Goal: Information Seeking & Learning: Learn about a topic

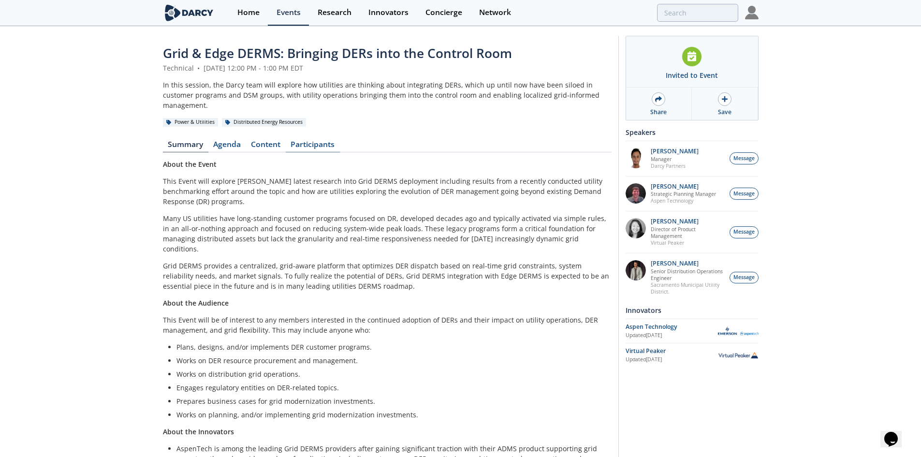
click at [321, 141] on link "Participants" at bounding box center [313, 147] width 54 height 12
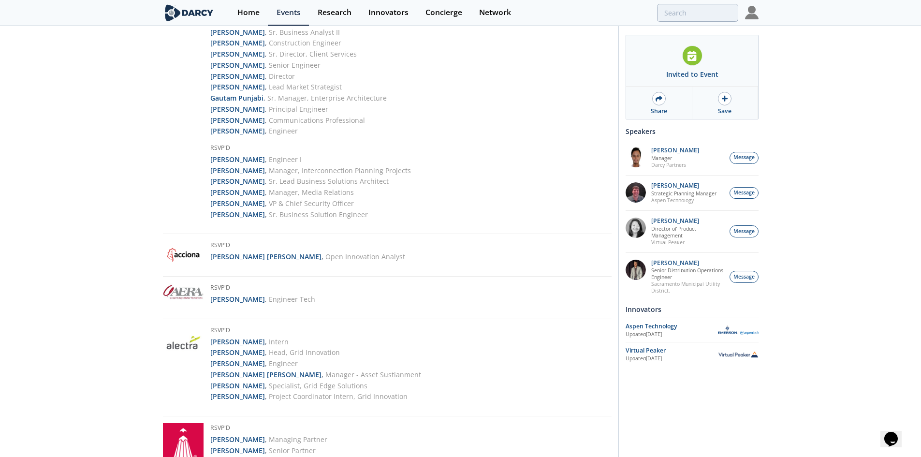
scroll to position [59, 0]
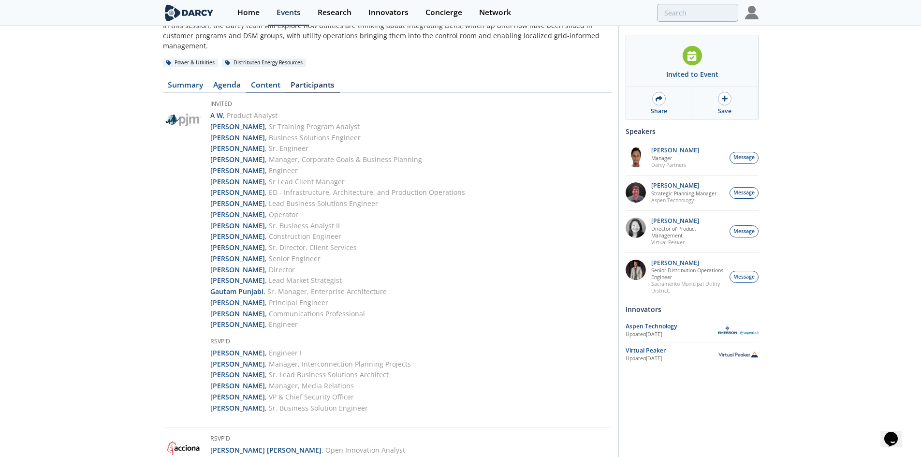
click at [267, 81] on link "Content" at bounding box center [266, 87] width 40 height 12
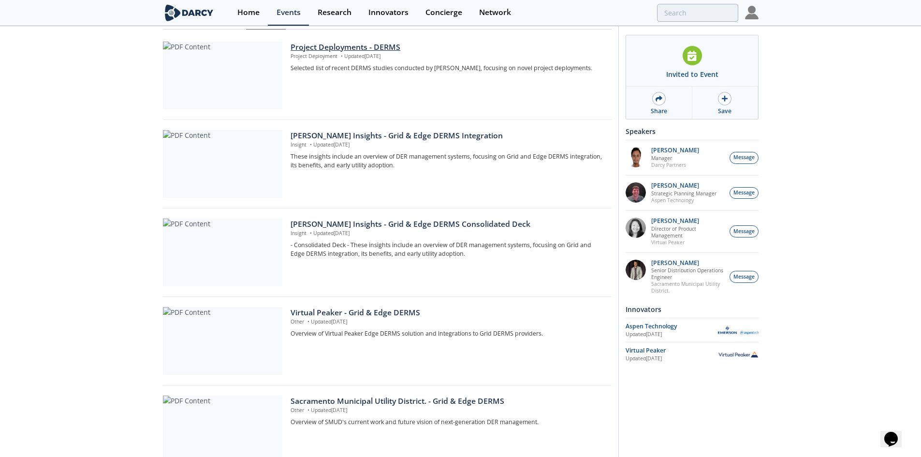
scroll to position [145, 0]
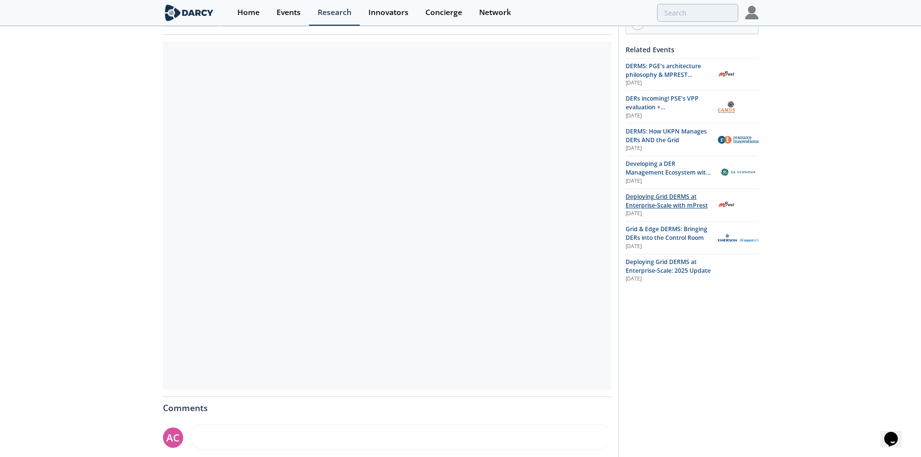
scroll to position [48, 0]
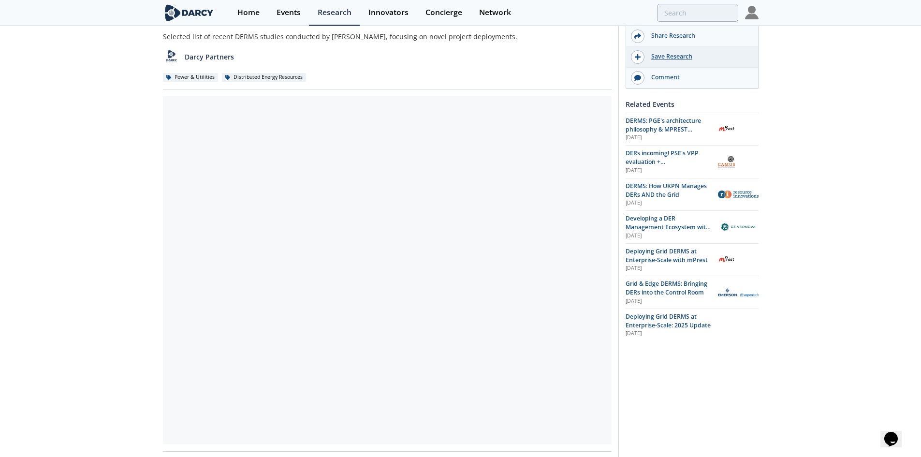
click at [645, 60] on div "Save Research" at bounding box center [698, 56] width 108 height 9
click at [754, 15] on img at bounding box center [752, 13] width 14 height 14
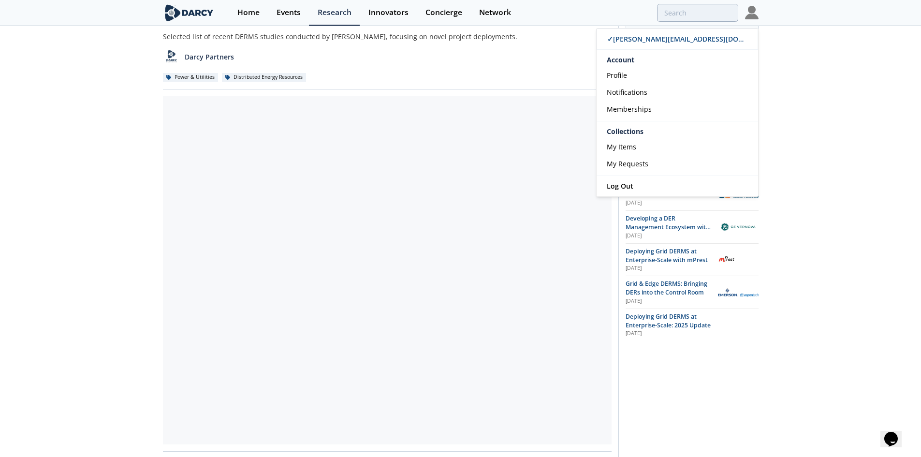
click at [754, 15] on img at bounding box center [752, 13] width 14 height 14
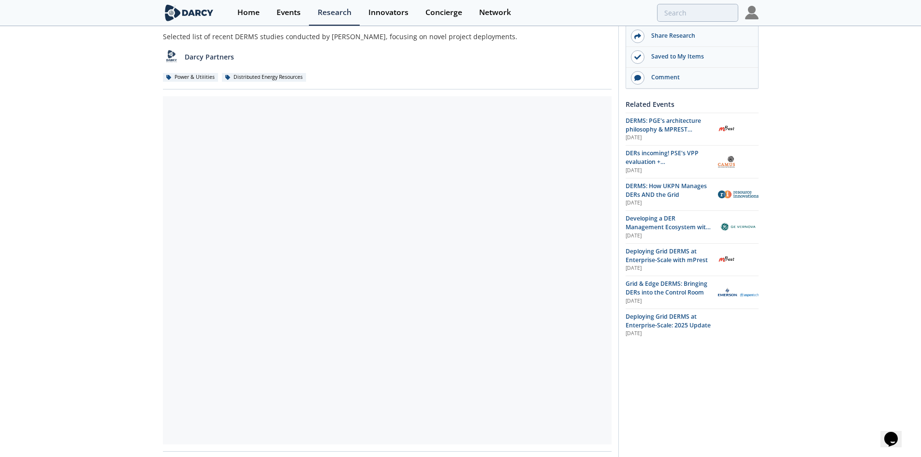
click at [548, 48] on div "Darcy Partners" at bounding box center [387, 54] width 448 height 24
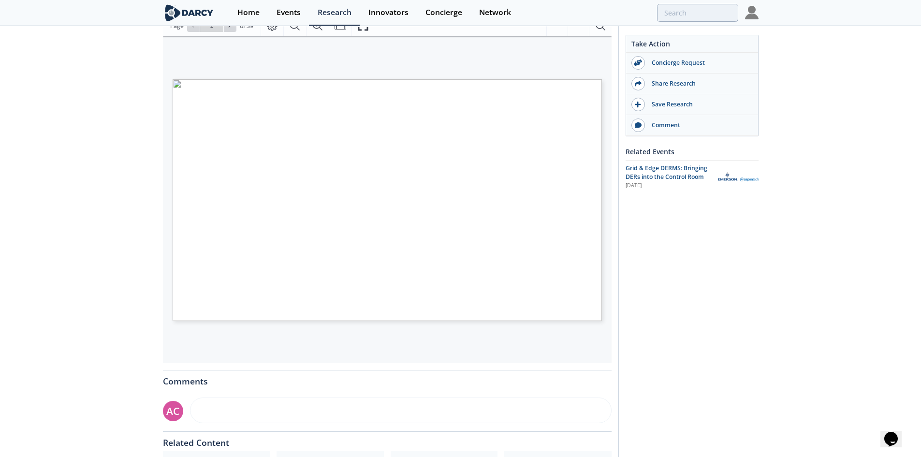
scroll to position [145, 0]
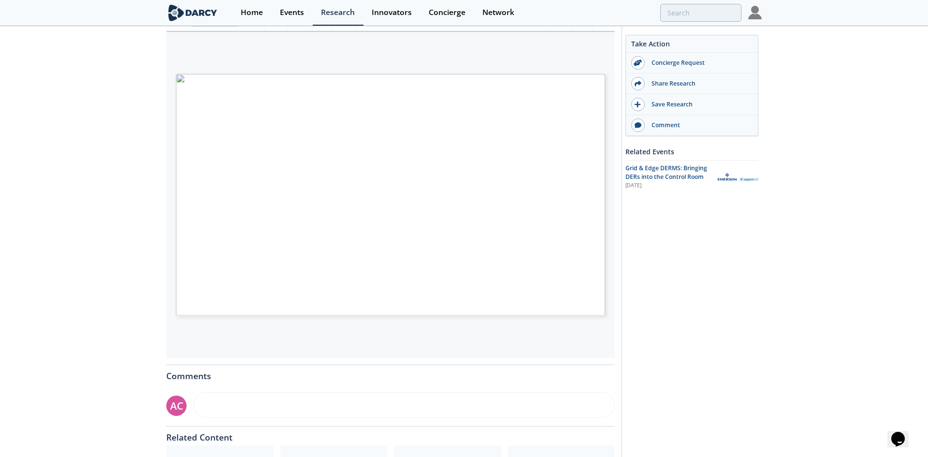
type input "2"
type input "3"
type input "4"
type input "5"
type input "6"
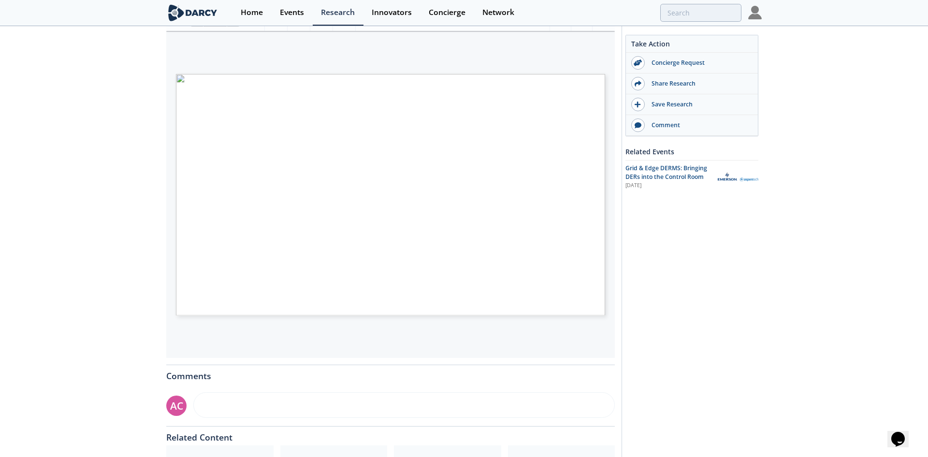
type input "7"
type input "8"
type input "9"
type input "10"
type input "12"
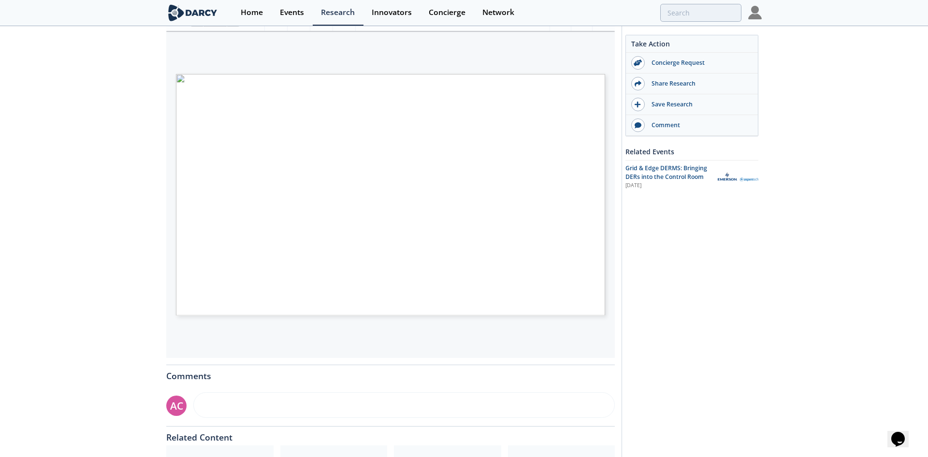
type input "13"
type input "14"
type input "15"
type input "16"
type input "17"
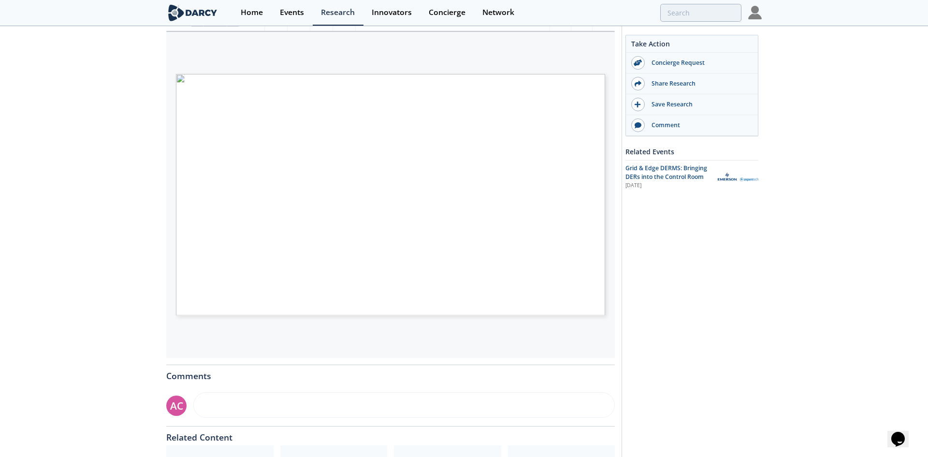
type input "18"
type input "19"
type input "20"
type input "21"
type input "22"
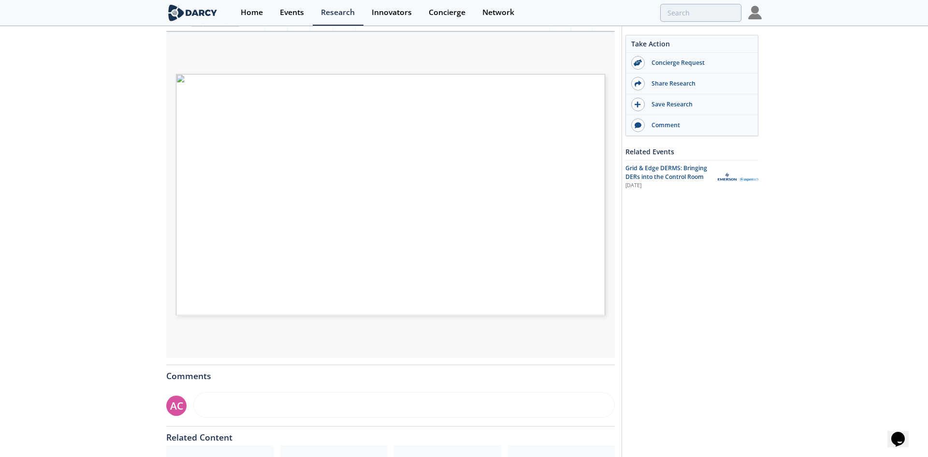
type input "23"
type input "24"
type input "25"
type input "26"
type input "27"
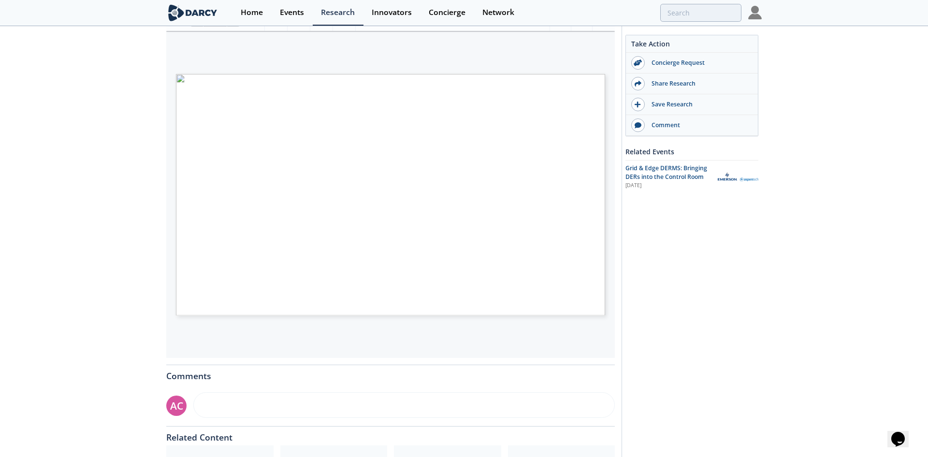
type input "28"
type input "29"
type input "30"
type input "31"
type input "32"
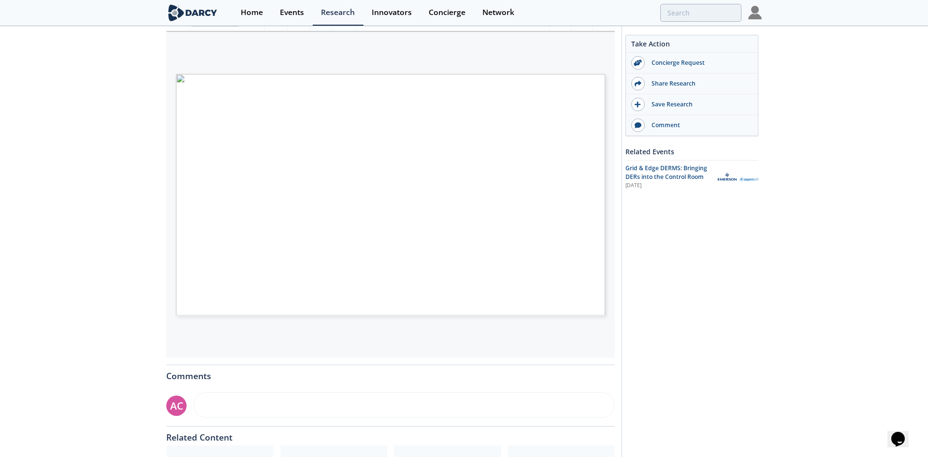
type input "33"
type input "34"
type input "36"
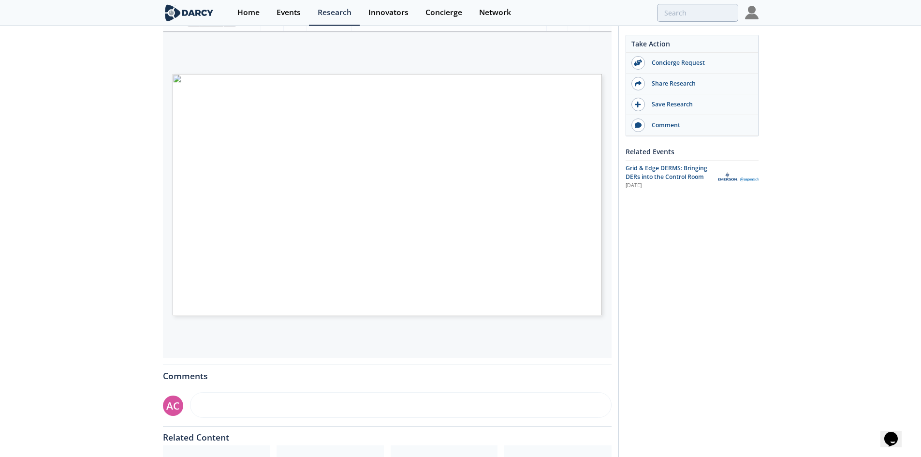
click at [70, 154] on div "Darcy Insights - Grid & Edge DERMS Consolidated Deck Insight • Updated August 1…" at bounding box center [460, 227] width 921 height 690
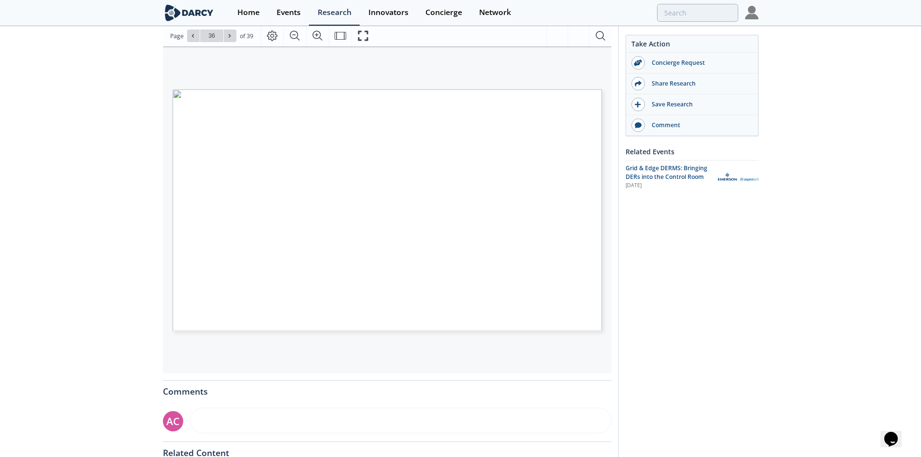
scroll to position [50, 0]
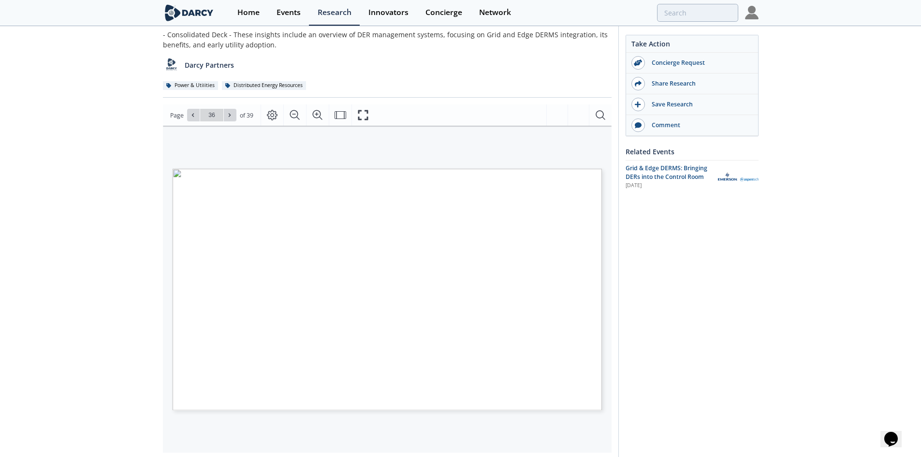
drag, startPoint x: 79, startPoint y: 185, endPoint x: 110, endPoint y: 127, distance: 66.4
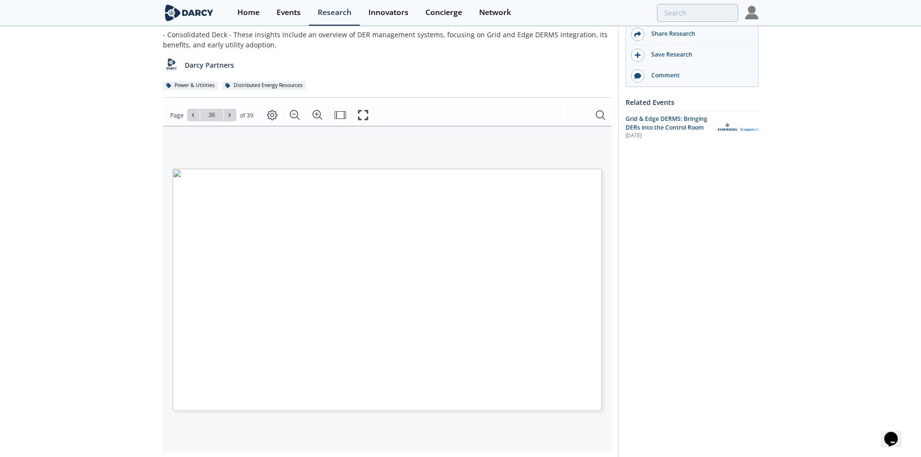
scroll to position [0, 0]
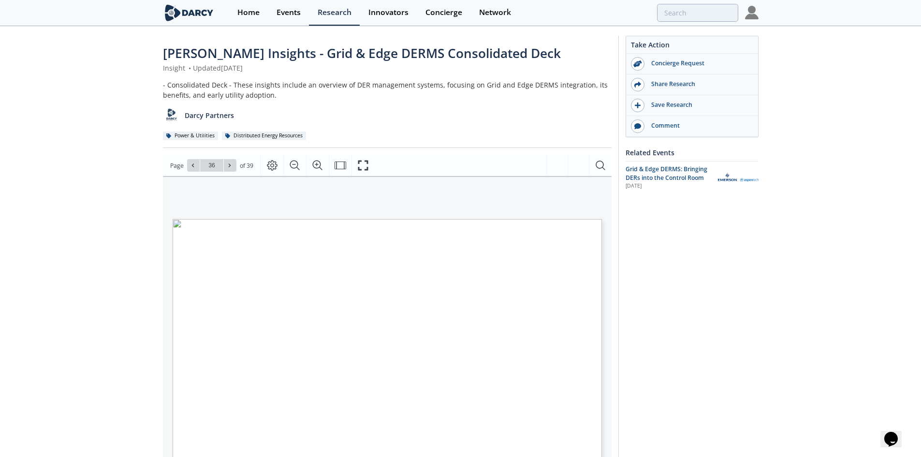
drag, startPoint x: 106, startPoint y: 209, endPoint x: 142, endPoint y: 111, distance: 104.1
drag, startPoint x: 142, startPoint y: 111, endPoint x: 142, endPoint y: 162, distance: 50.7
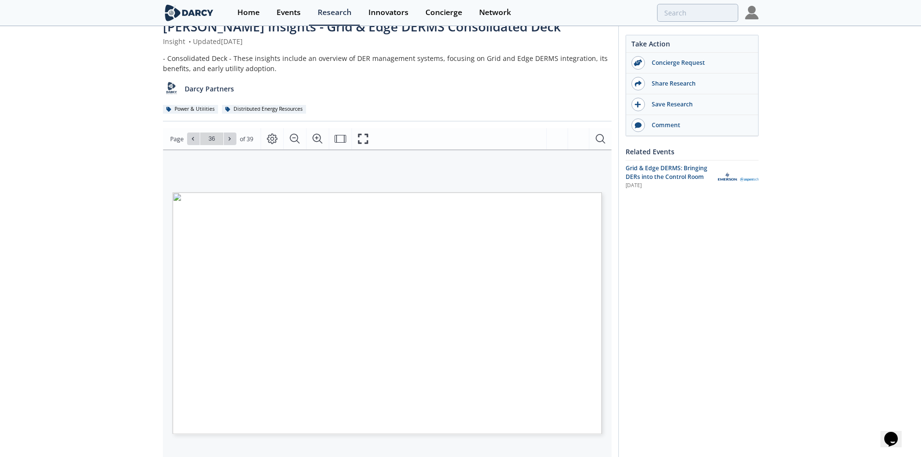
drag, startPoint x: 132, startPoint y: 300, endPoint x: 171, endPoint y: 204, distance: 102.9
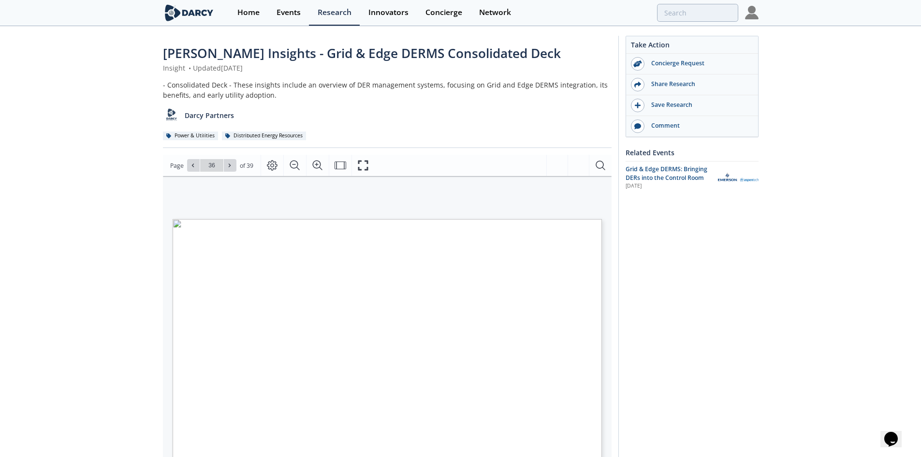
click at [120, 183] on div "Darcy Insights - Grid & Edge DERMS Consolidated Deck Insight • Updated August 1…" at bounding box center [460, 372] width 921 height 690
click at [131, 192] on div "Darcy Insights - Grid & Edge DERMS Consolidated Deck Insight • Updated August 1…" at bounding box center [460, 372] width 921 height 690
